Goal: Find specific page/section: Find specific page/section

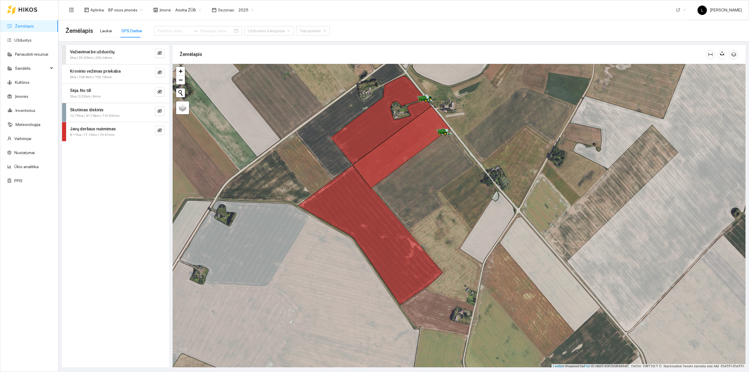
scroll to position [1, 0]
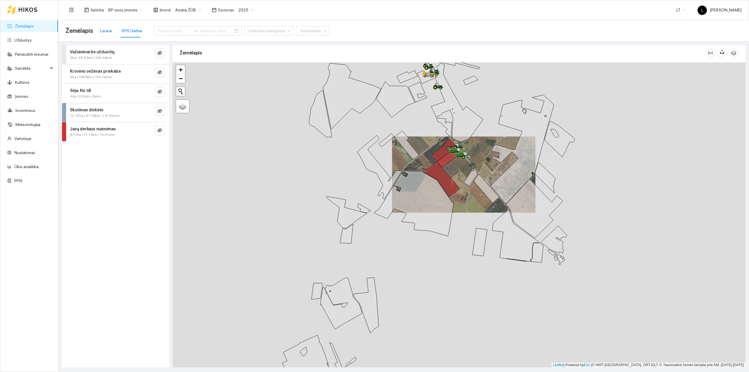
click at [104, 31] on div "Laukai" at bounding box center [106, 31] width 12 height 6
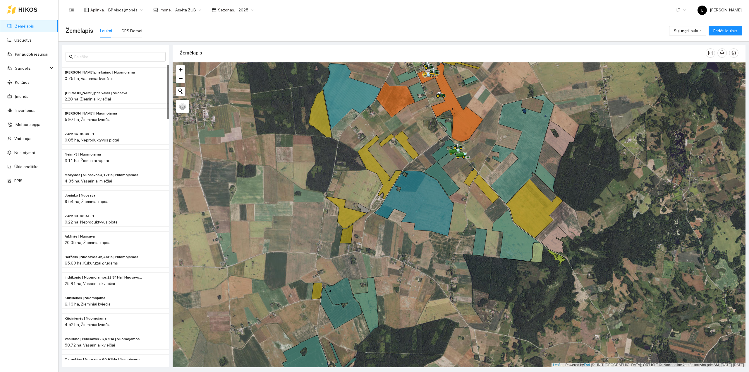
drag, startPoint x: 428, startPoint y: 137, endPoint x: 382, endPoint y: 119, distance: 49.0
click at [397, 123] on div at bounding box center [459, 214] width 573 height 305
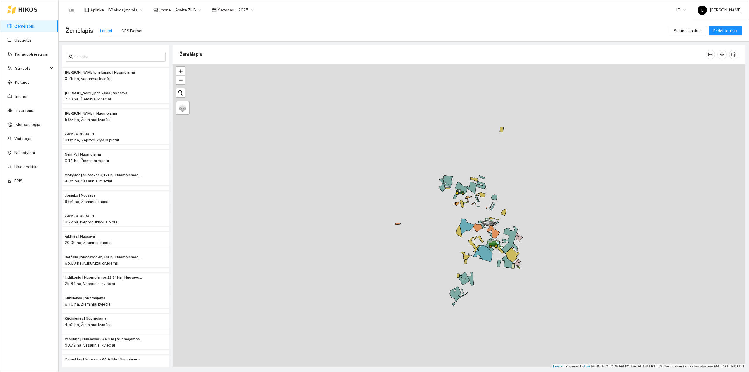
scroll to position [1, 0]
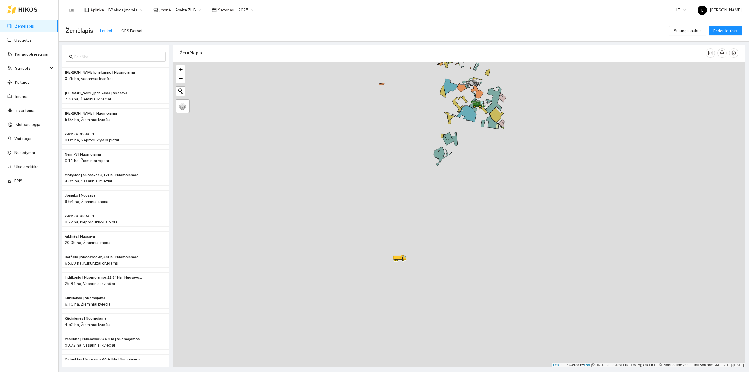
drag, startPoint x: 534, startPoint y: 315, endPoint x: 499, endPoint y: 160, distance: 159.1
click at [506, 152] on div at bounding box center [459, 214] width 573 height 305
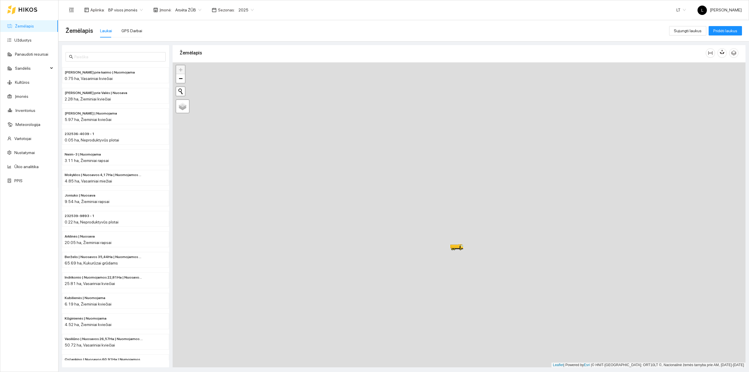
drag, startPoint x: 481, startPoint y: 285, endPoint x: 417, endPoint y: 272, distance: 64.7
click at [416, 275] on div at bounding box center [459, 214] width 573 height 305
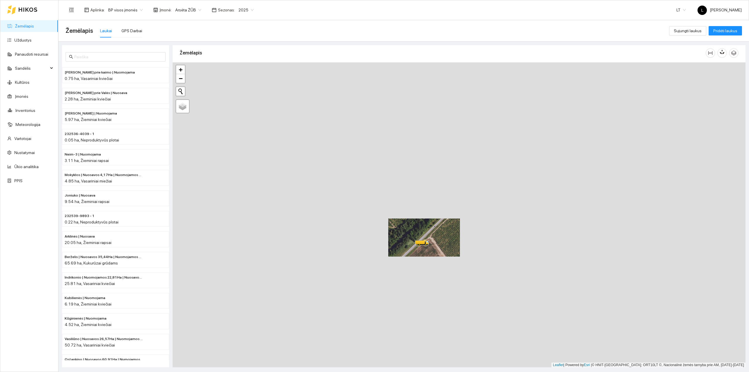
drag, startPoint x: 423, startPoint y: 271, endPoint x: 423, endPoint y: 222, distance: 48.3
click at [423, 223] on div at bounding box center [459, 214] width 573 height 305
